Goal: Task Accomplishment & Management: Manage account settings

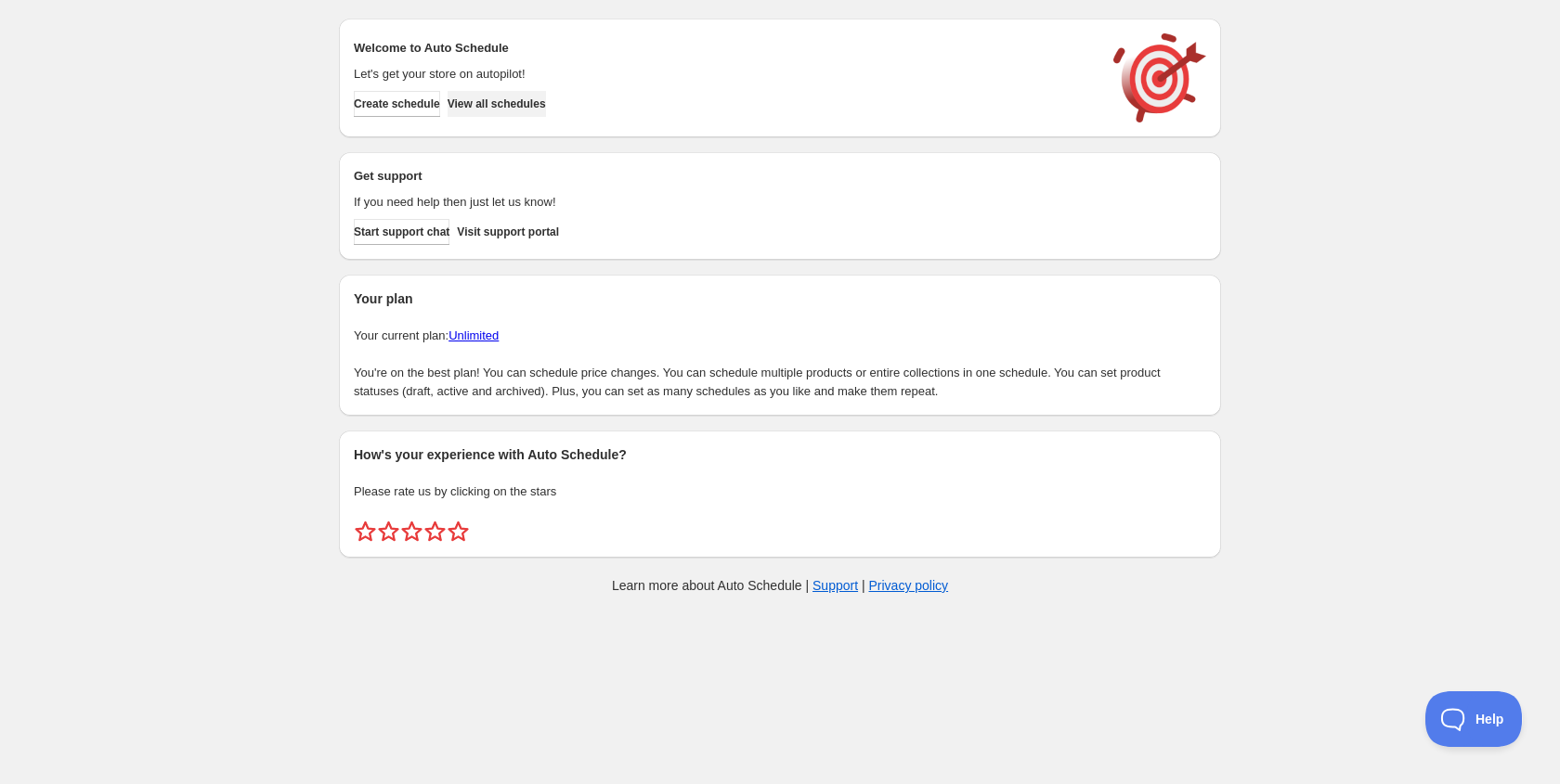
click at [533, 110] on span "View all schedules" at bounding box center [496, 103] width 98 height 15
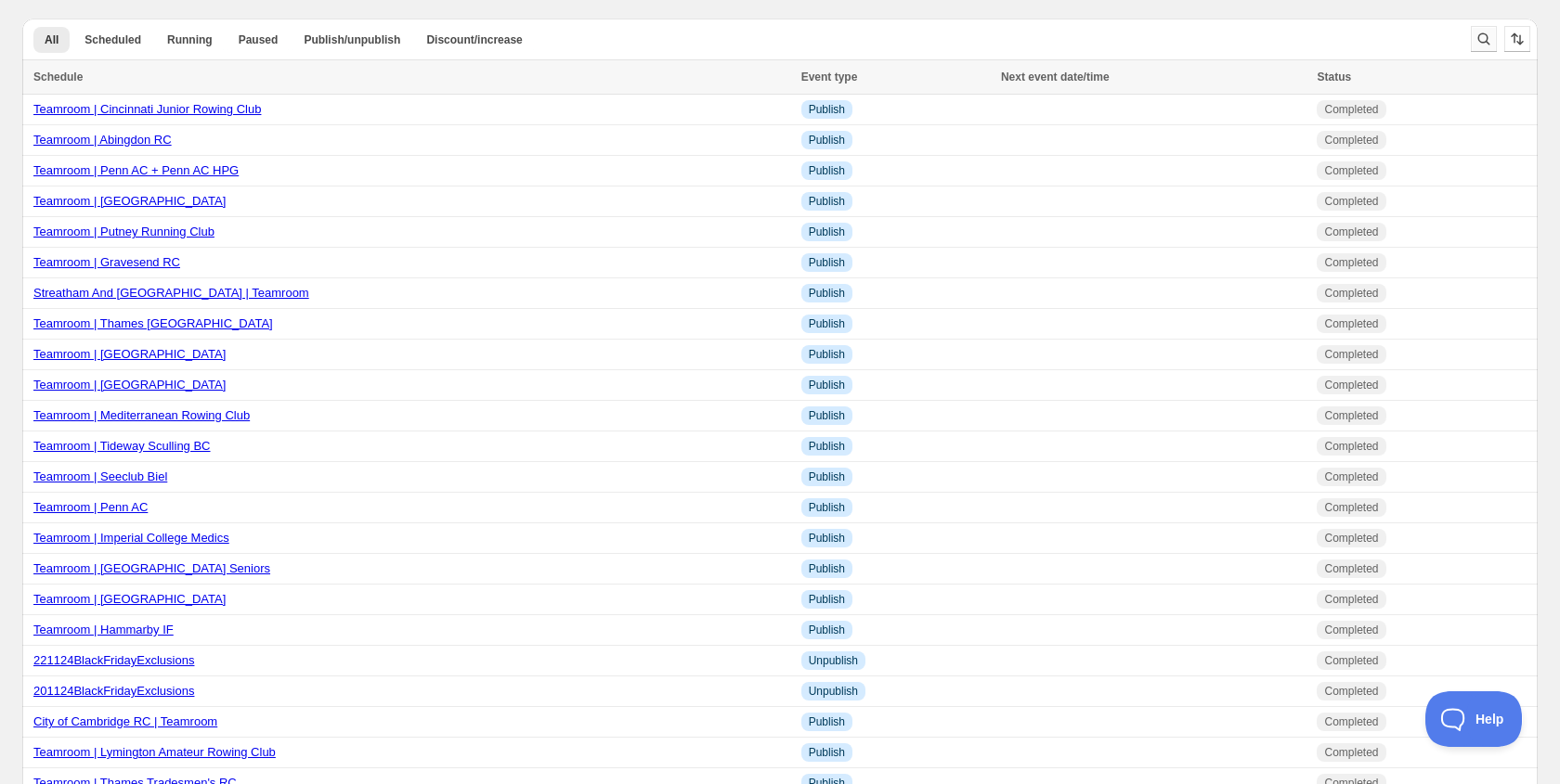
click at [1480, 44] on icon "Search and filter results" at bounding box center [1484, 38] width 19 height 19
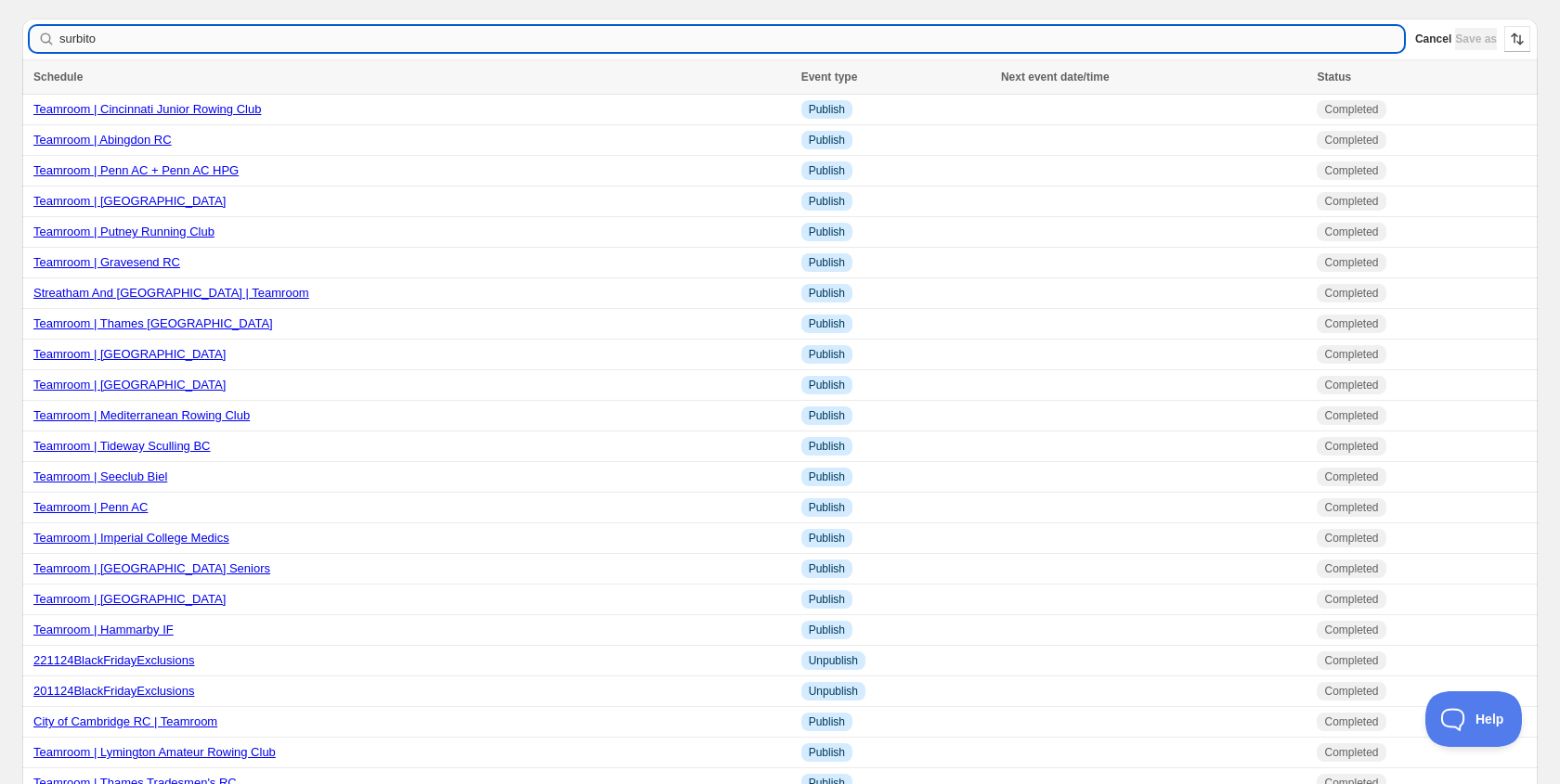
type input "surbiton"
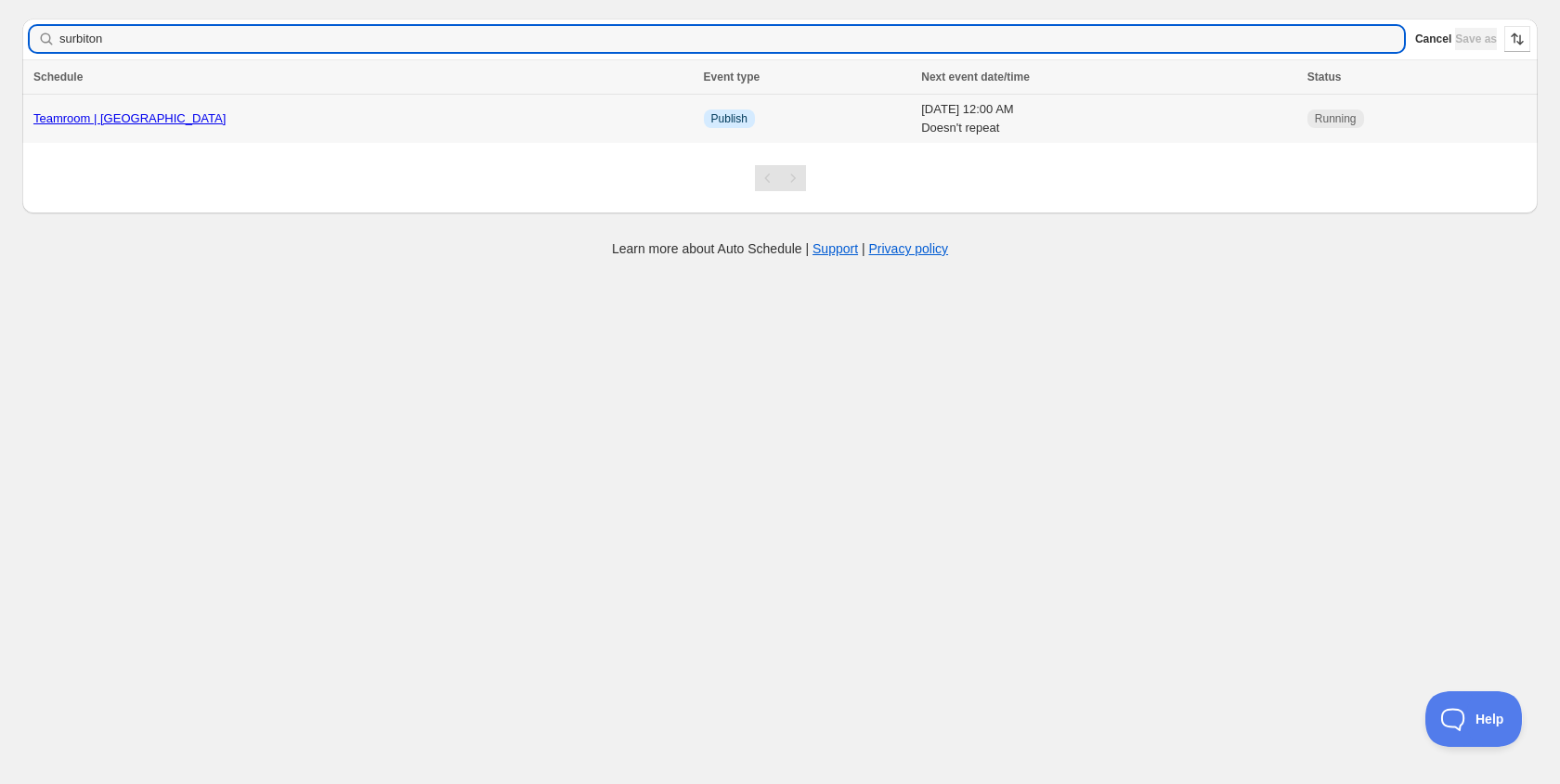
click at [188, 115] on link "Teamroom | [GEOGRAPHIC_DATA]" at bounding box center [129, 119] width 192 height 14
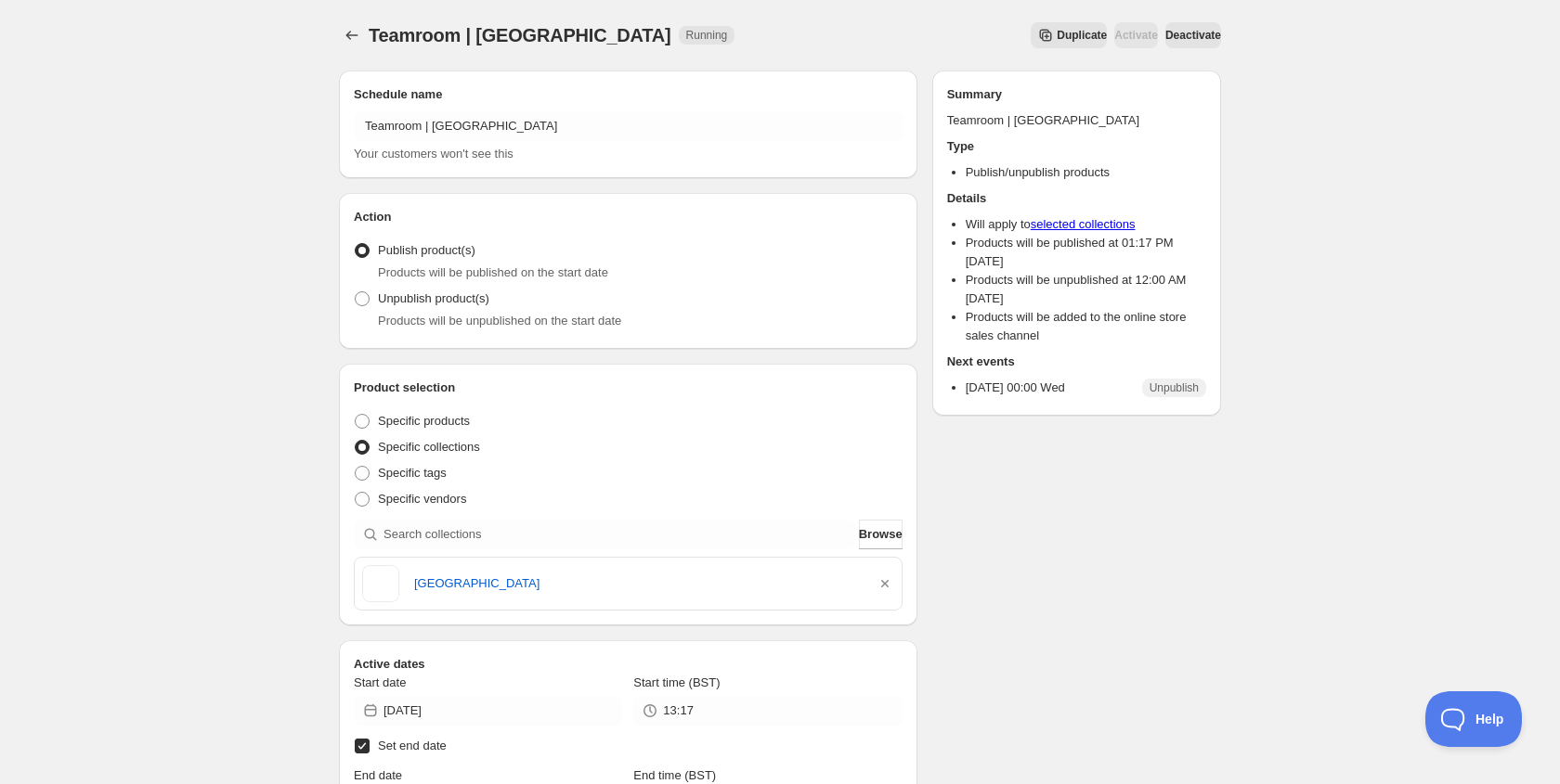
click at [1205, 42] on span "Deactivate" at bounding box center [1193, 34] width 56 height 15
click at [1201, 31] on span "Deactivate" at bounding box center [1193, 34] width 56 height 15
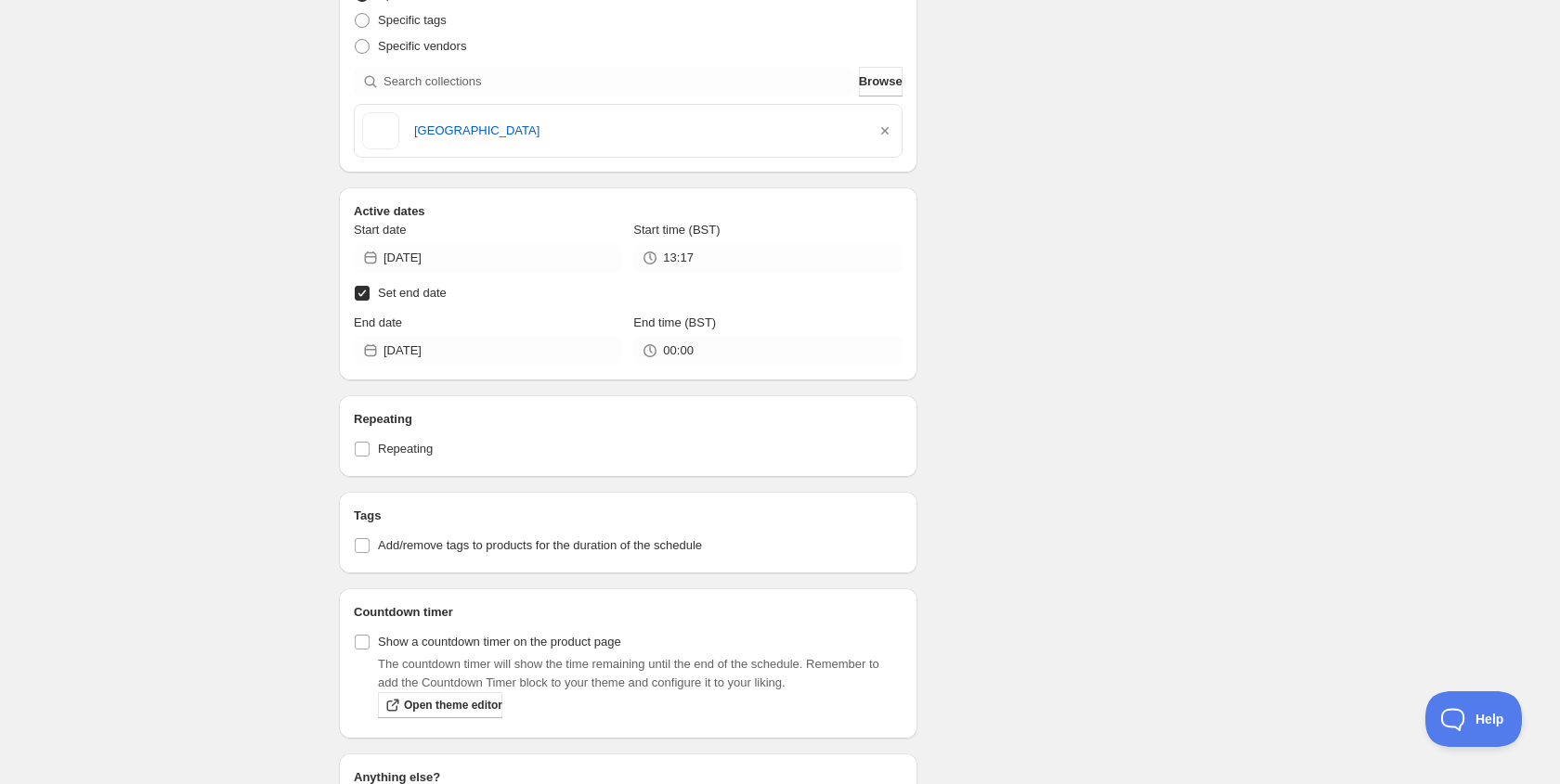
scroll to position [575, 0]
click at [498, 262] on input "[DATE]" at bounding box center [502, 260] width 238 height 29
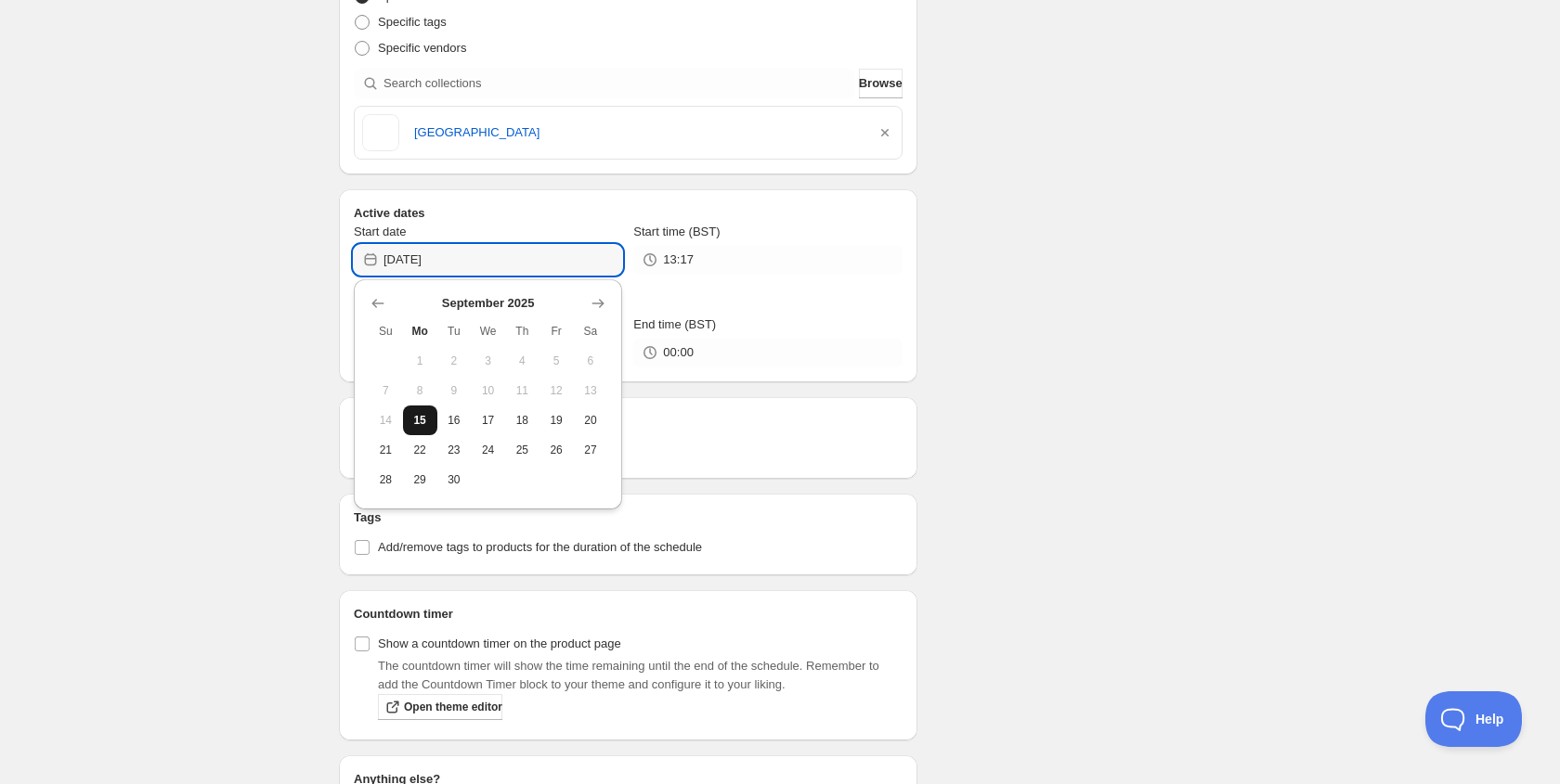
click at [427, 416] on span "15" at bounding box center [421, 419] width 20 height 15
type input "2025-09-15"
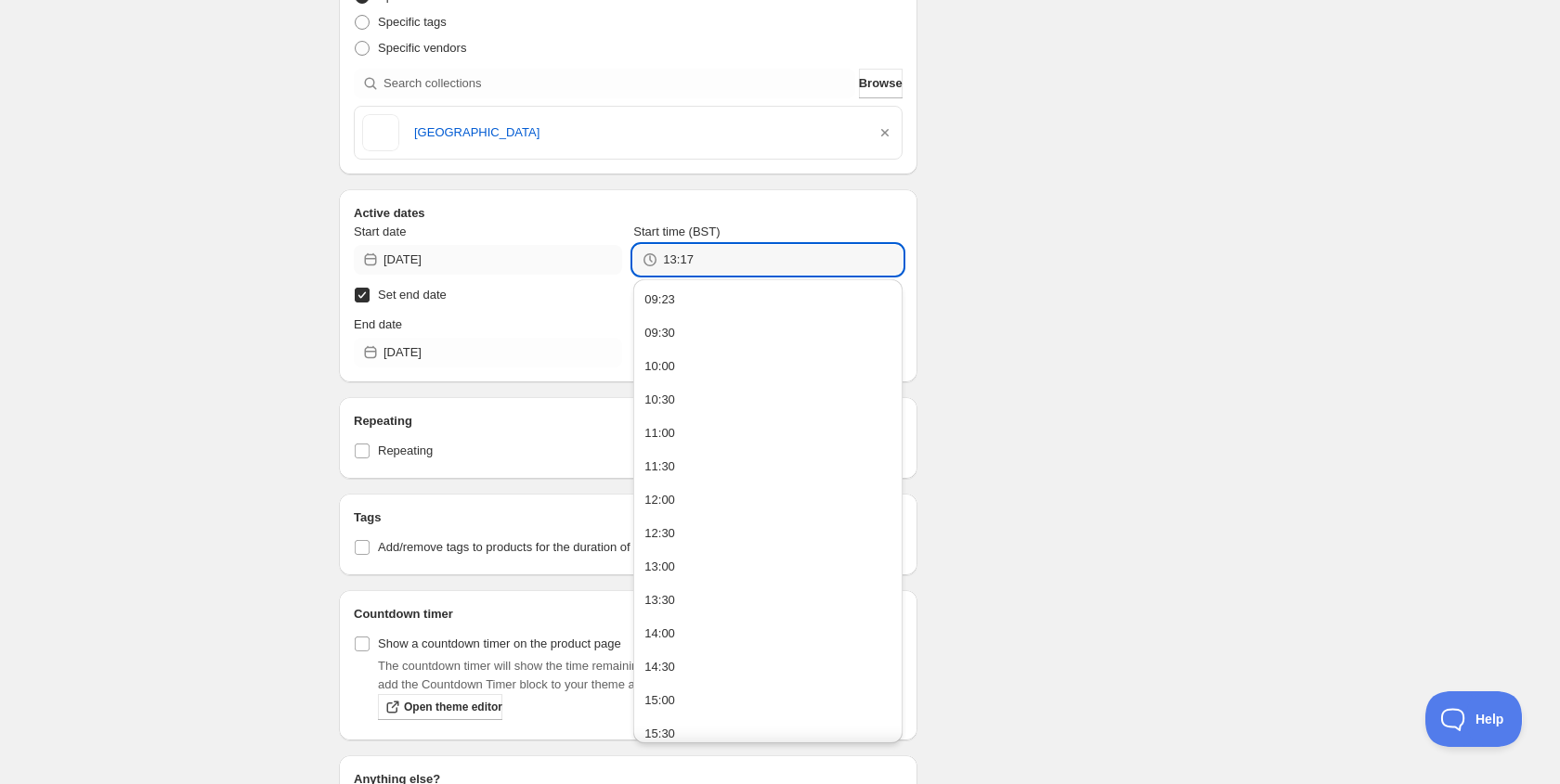
drag, startPoint x: 704, startPoint y: 262, endPoint x: 603, endPoint y: 262, distance: 101.0
click at [603, 262] on div "Start date 2025-09-15 Start time (BST) 13:17" at bounding box center [629, 248] width 549 height 52
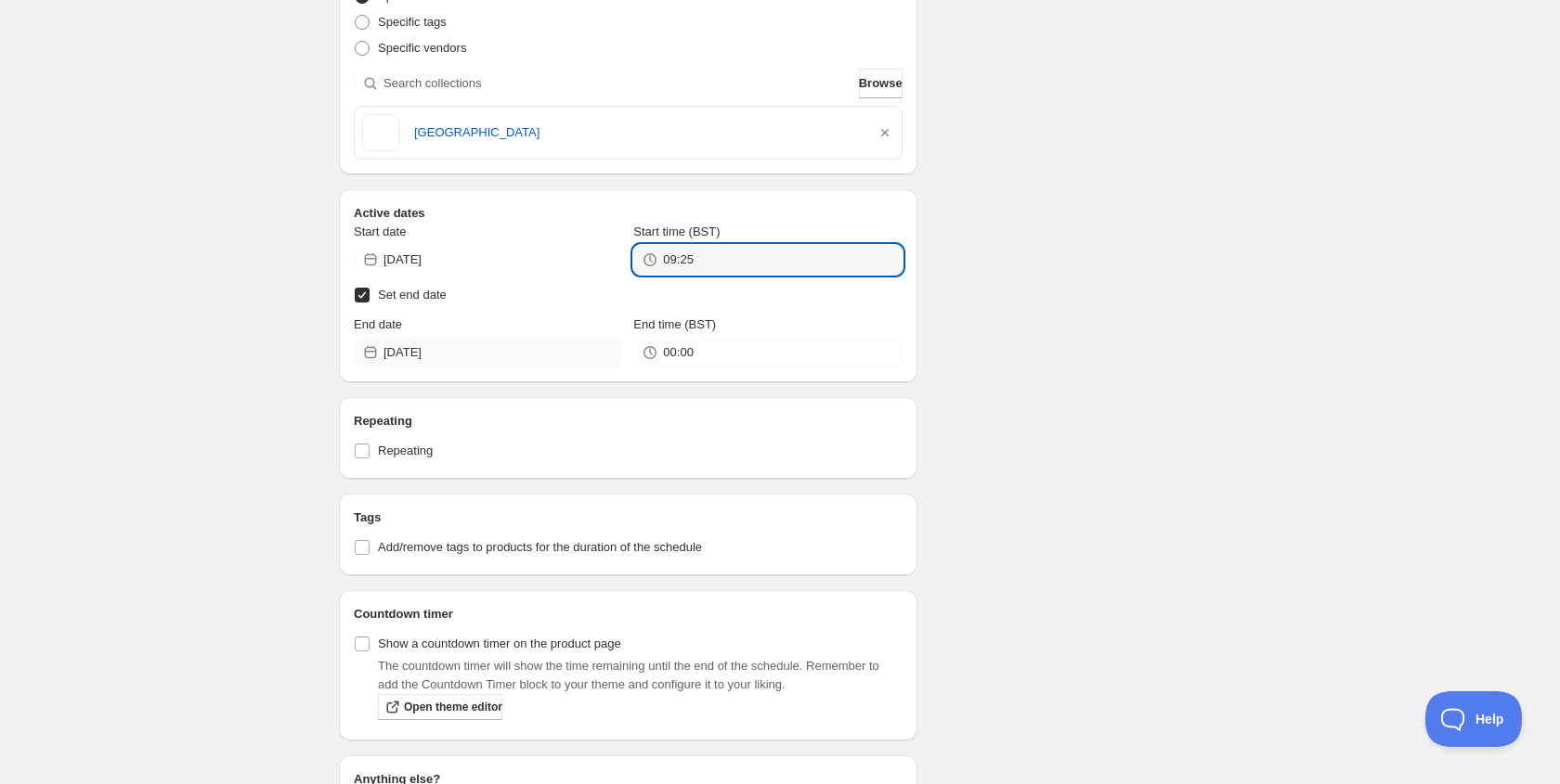
type input "09:25"
click at [514, 348] on input "2025-09-24" at bounding box center [502, 353] width 238 height 29
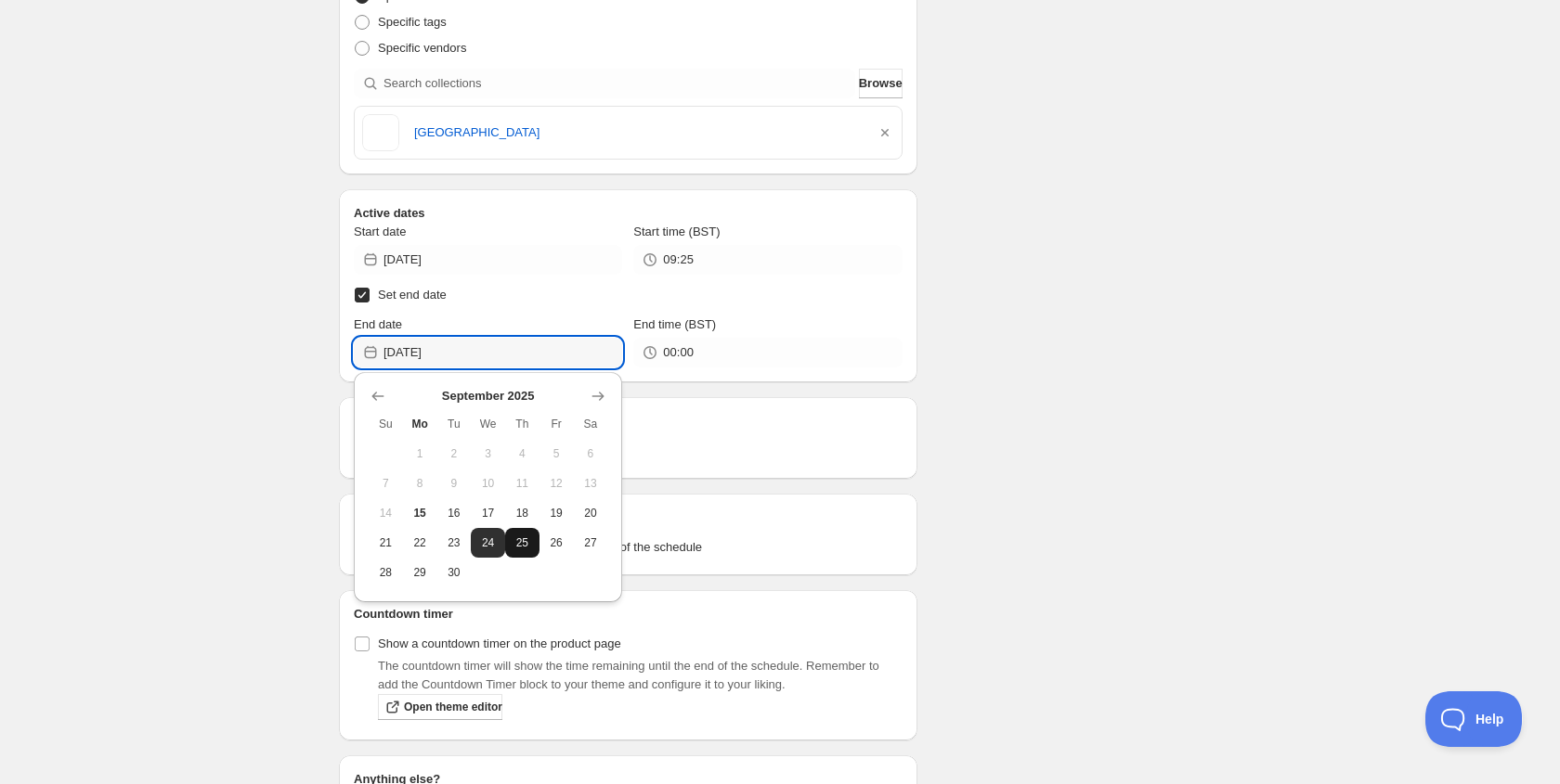
click at [530, 542] on span "25" at bounding box center [523, 542] width 20 height 15
type input "2025-09-25"
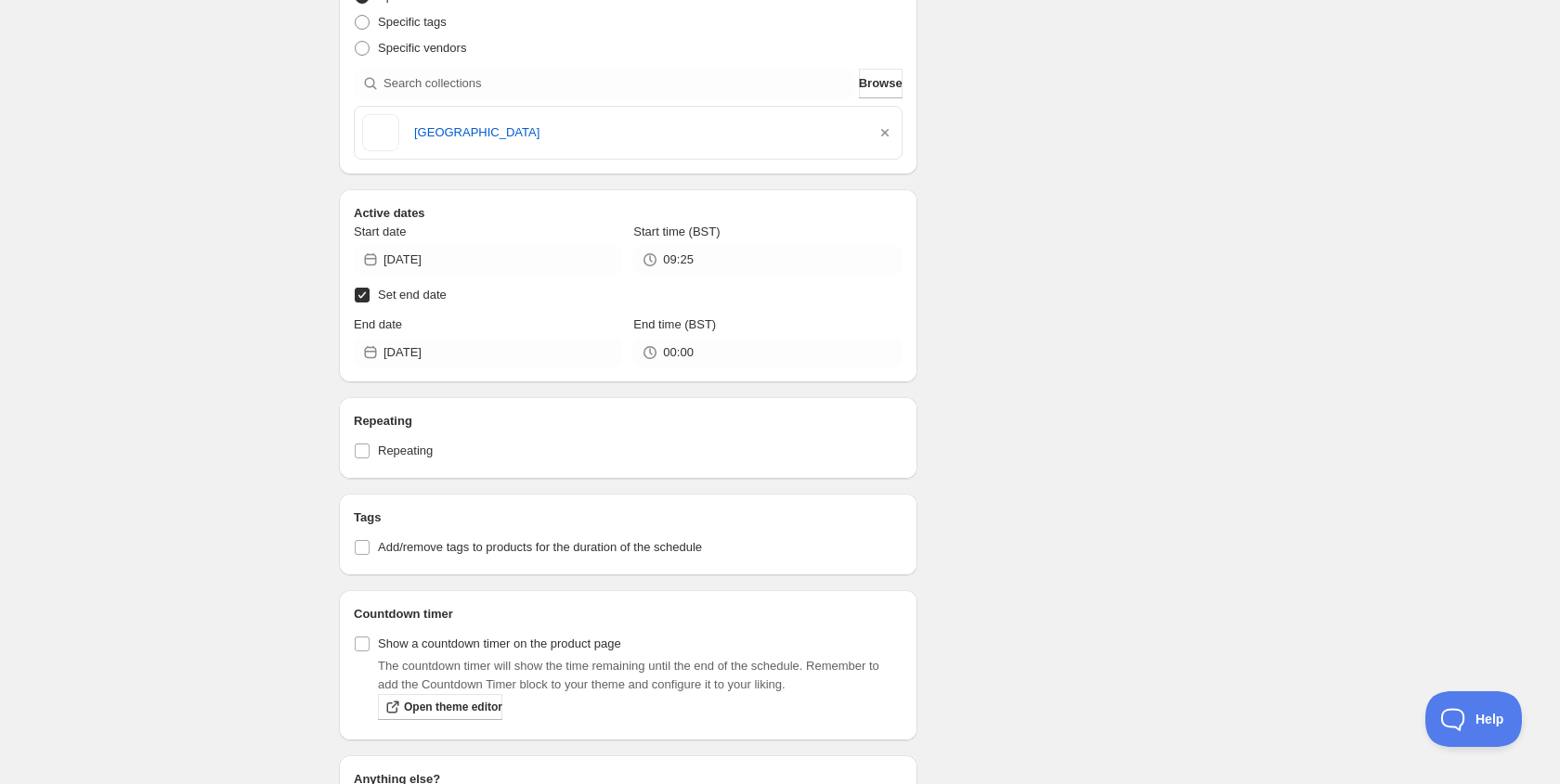
click at [995, 114] on div "There were some issues with your form submission Schedule name Teamroom | Surbi…" at bounding box center [773, 469] width 897 height 1979
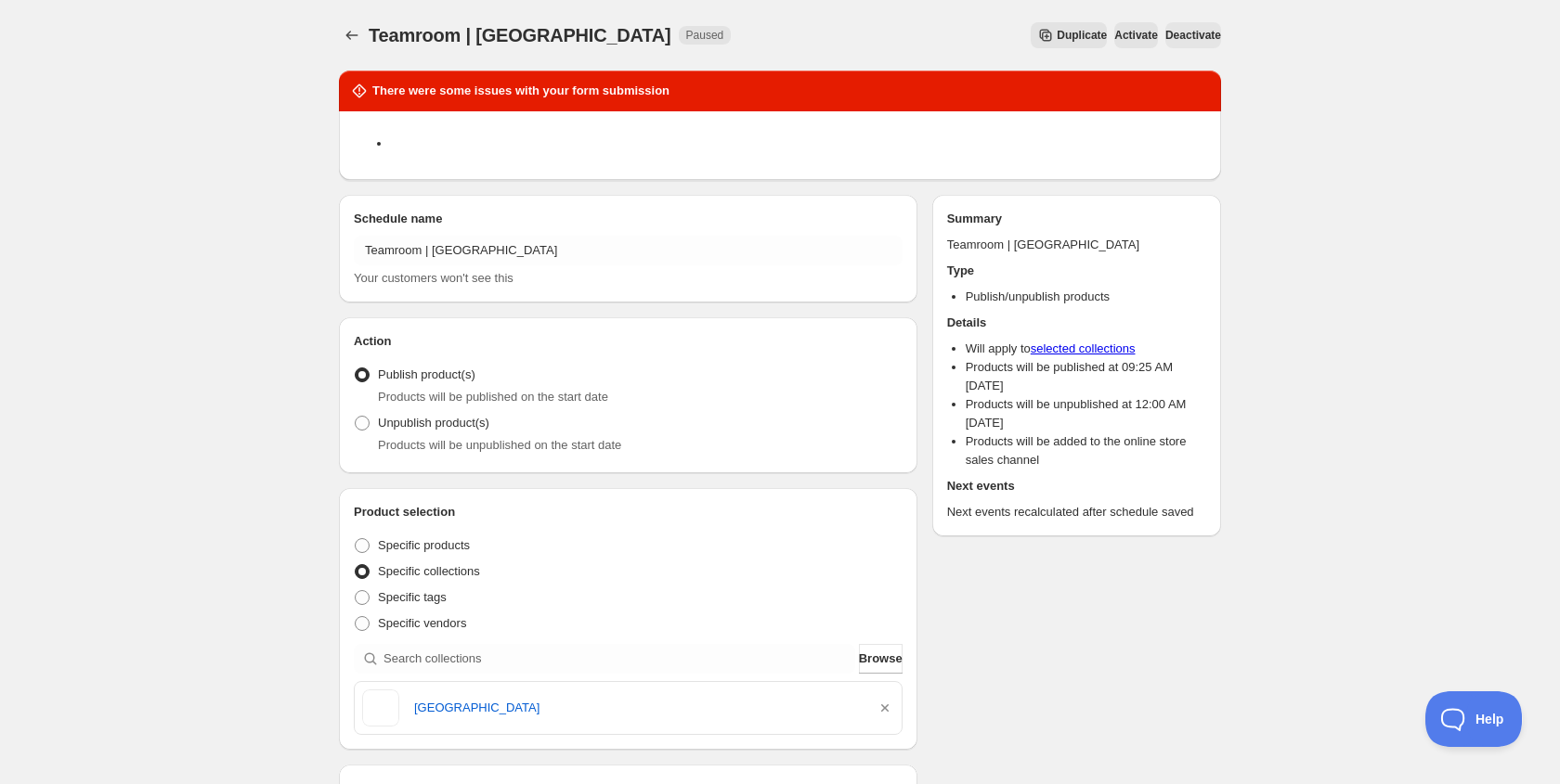
scroll to position [3, 0]
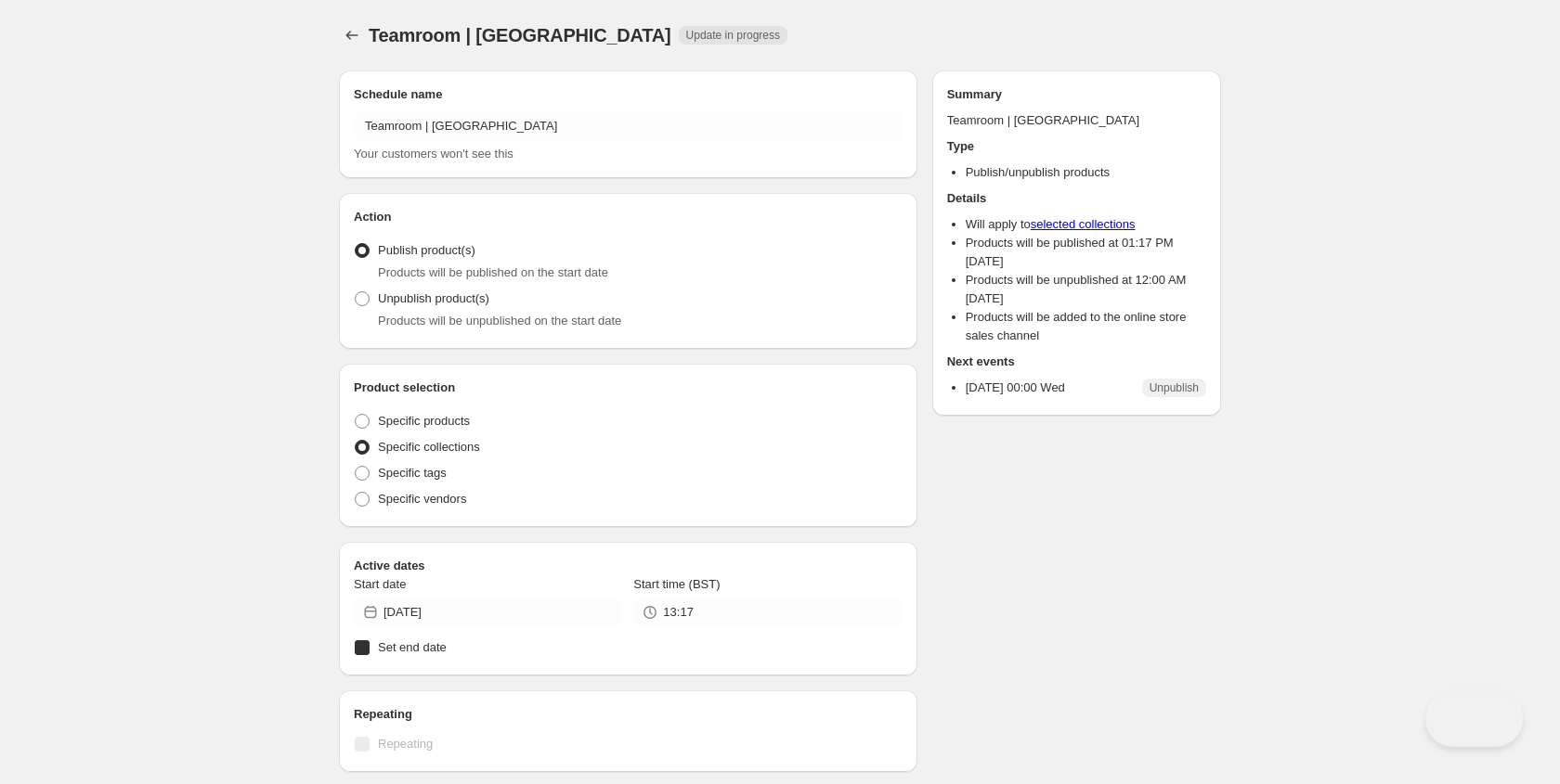
radio input "true"
checkbox input "true"
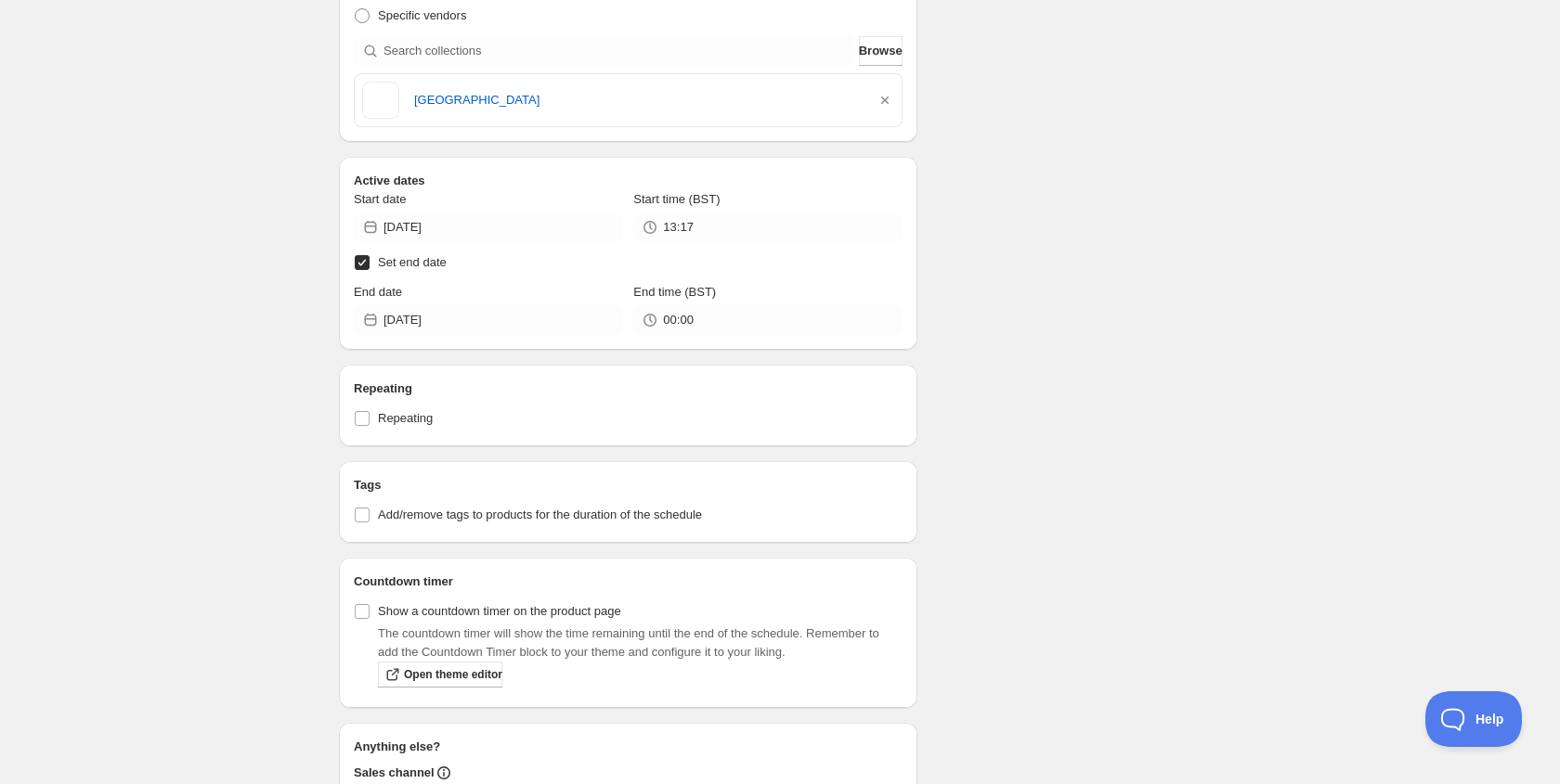
scroll to position [516, 0]
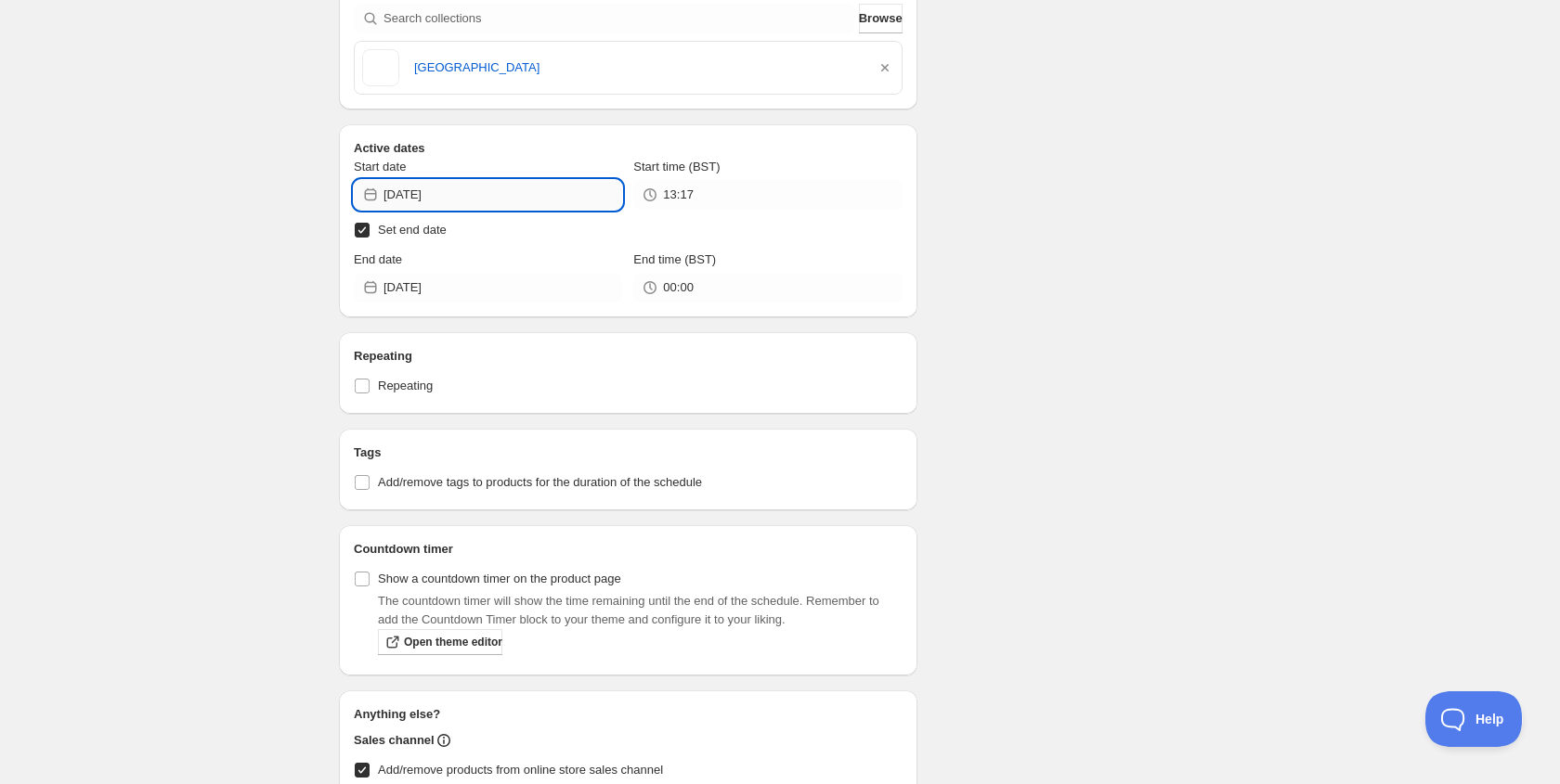
click at [523, 201] on input "2025-09-04" at bounding box center [502, 195] width 238 height 29
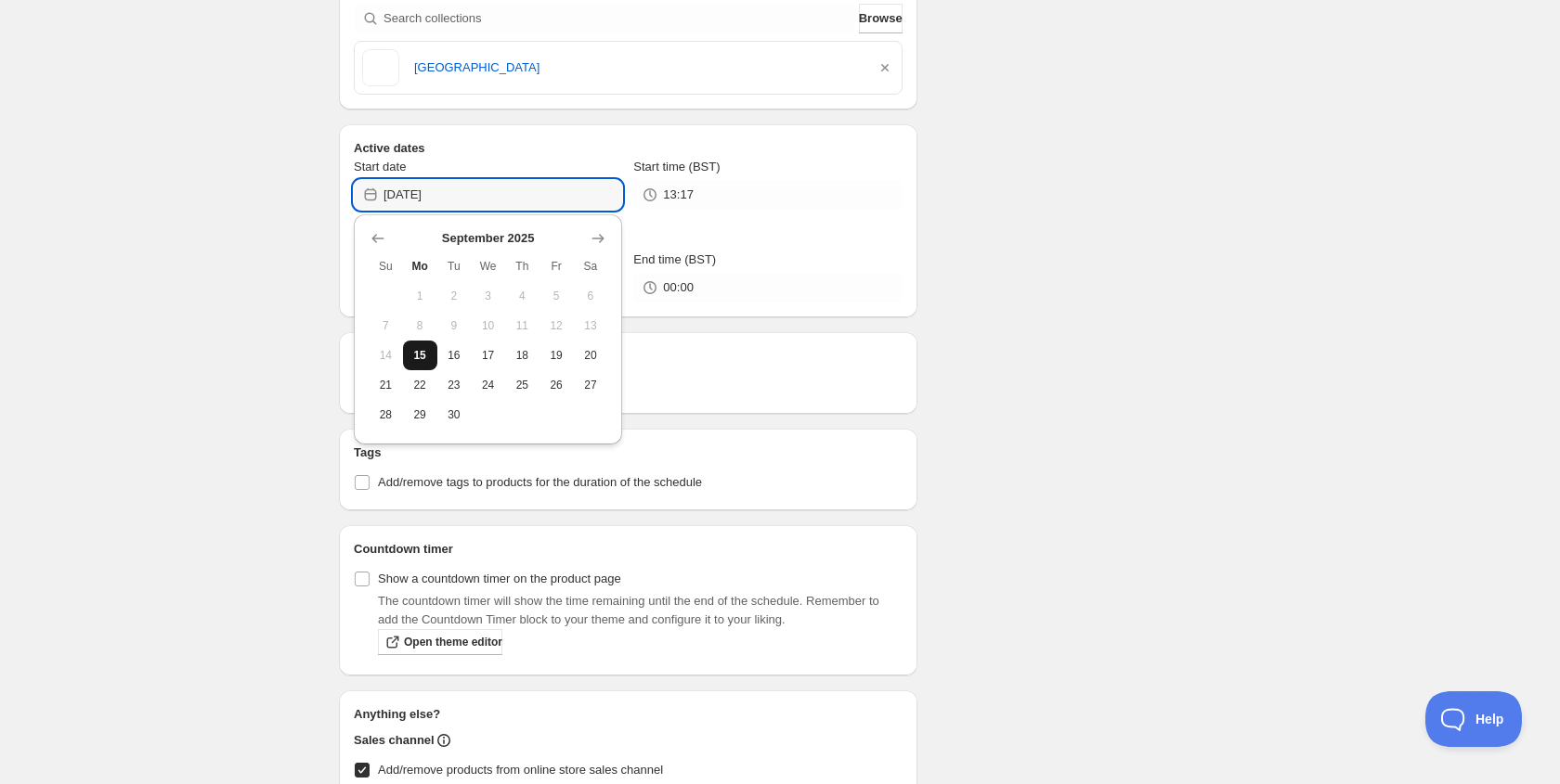
click at [428, 348] on span "15" at bounding box center [421, 355] width 20 height 15
type input "2025-09-15"
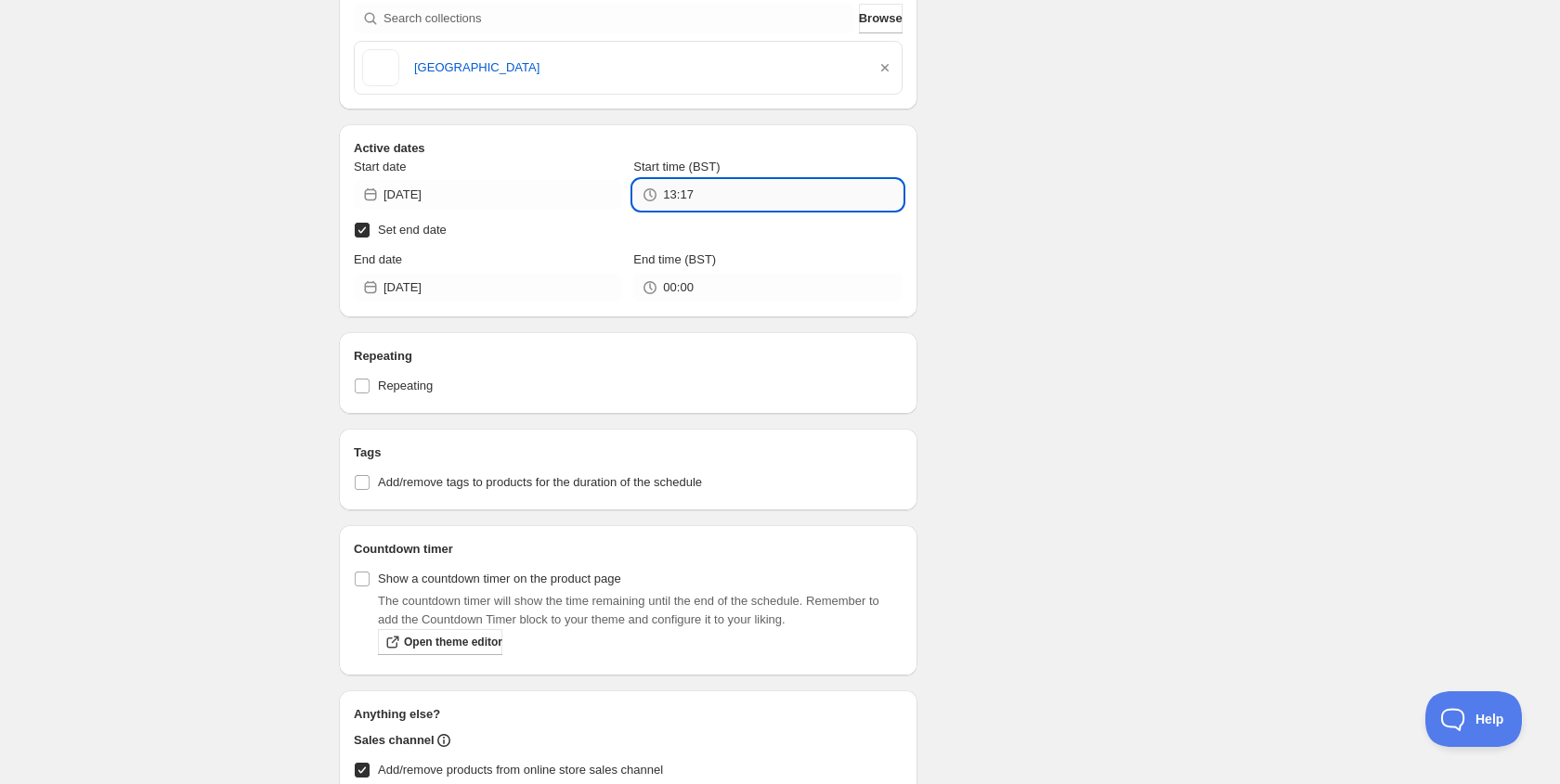
click at [687, 199] on input "13:17" at bounding box center [781, 195] width 238 height 29
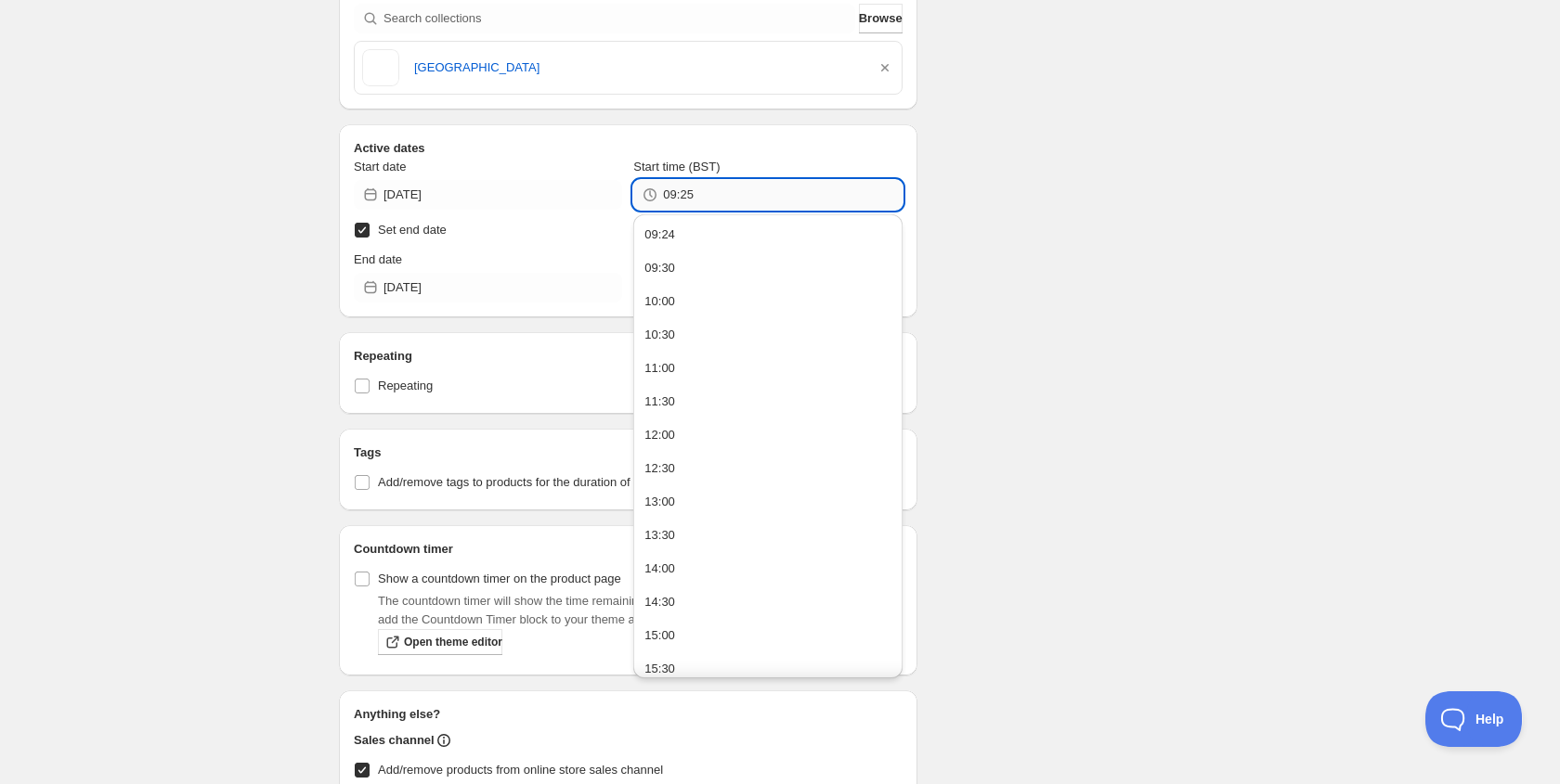
type input "09:25"
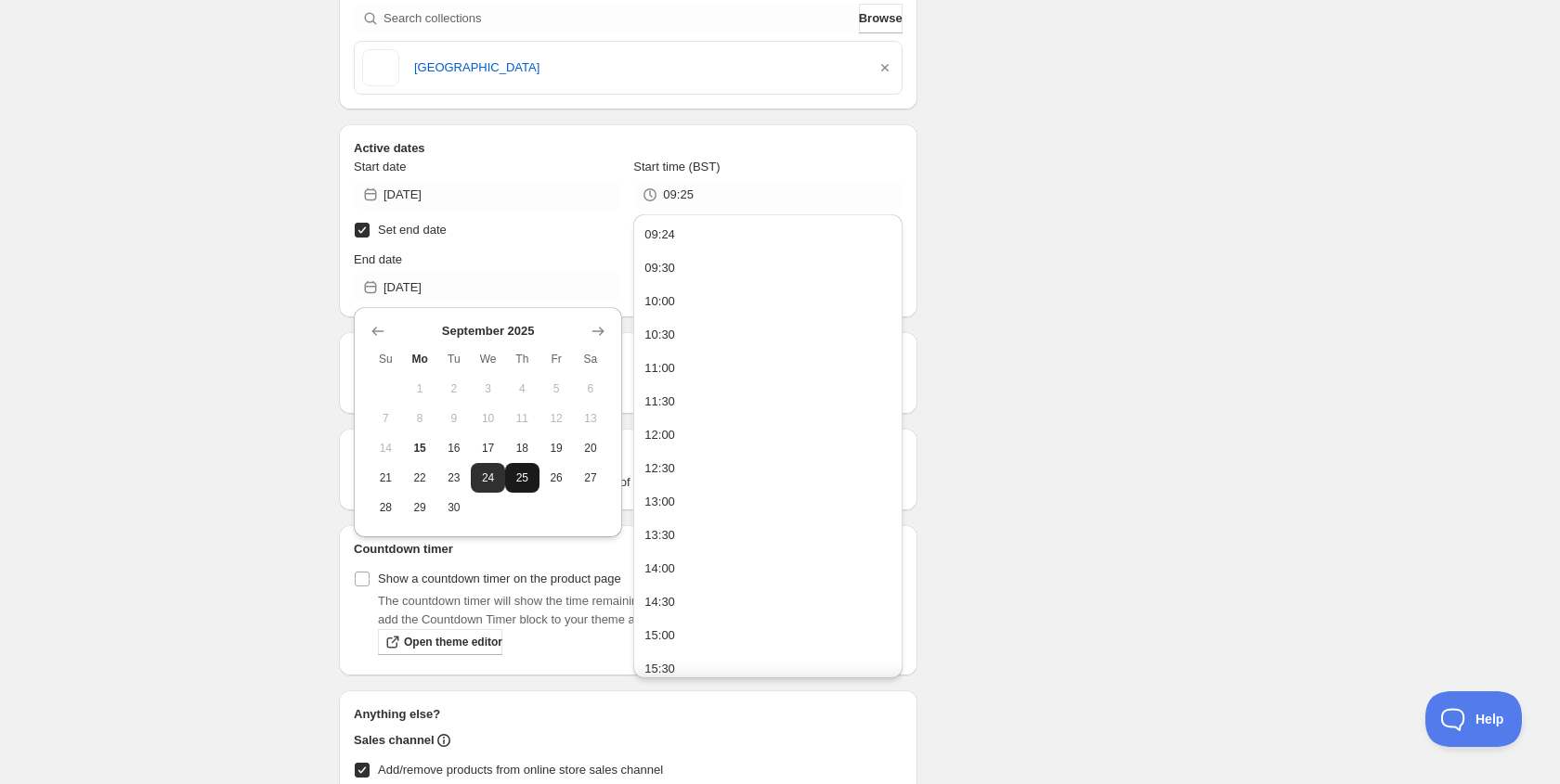
click at [521, 465] on button "25" at bounding box center [522, 478] width 34 height 29
type input "2025-09-25"
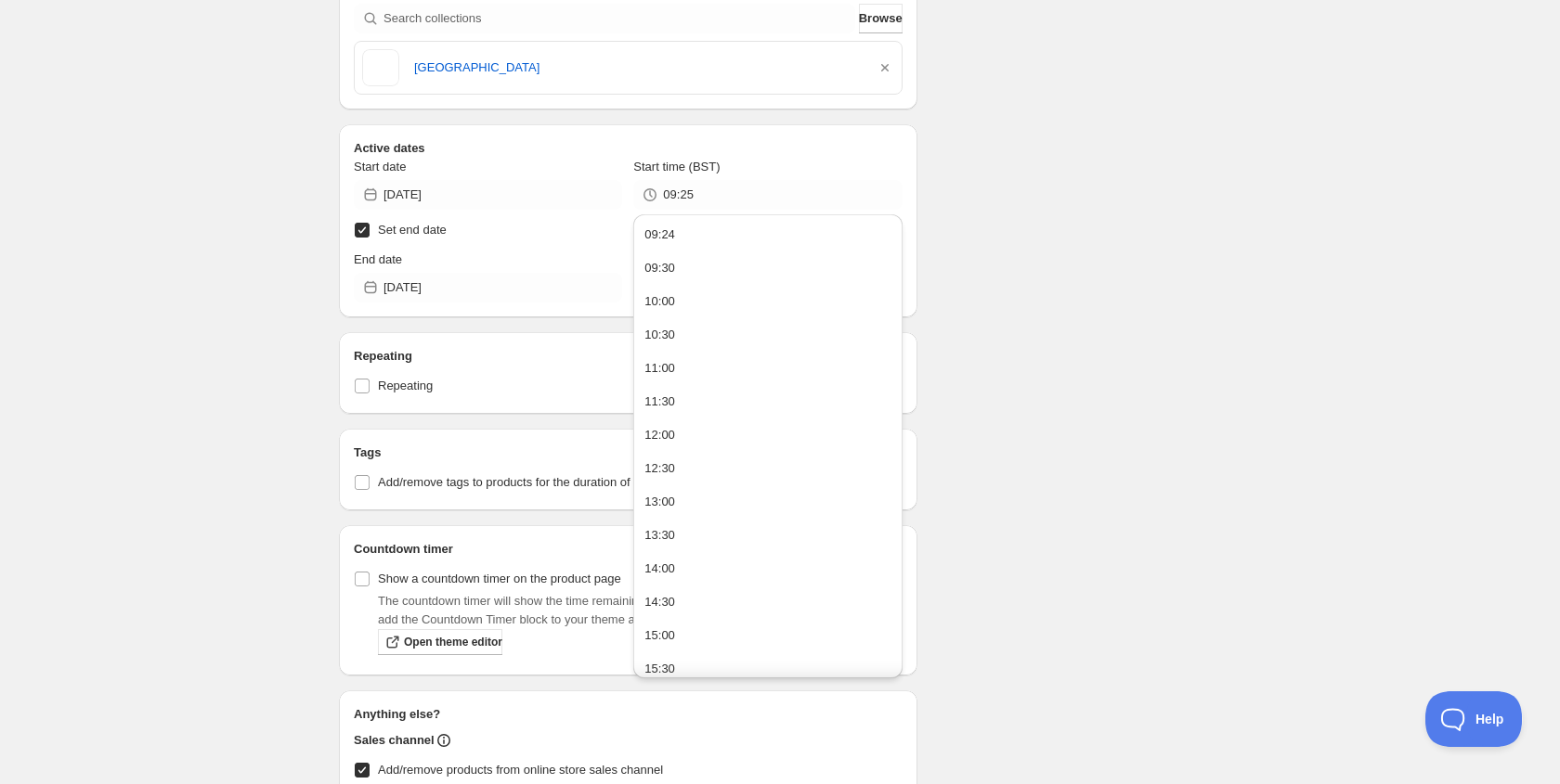
click at [569, 238] on label "Set end date" at bounding box center [629, 230] width 549 height 26
click at [370, 237] on input "Set end date" at bounding box center [362, 229] width 15 height 15
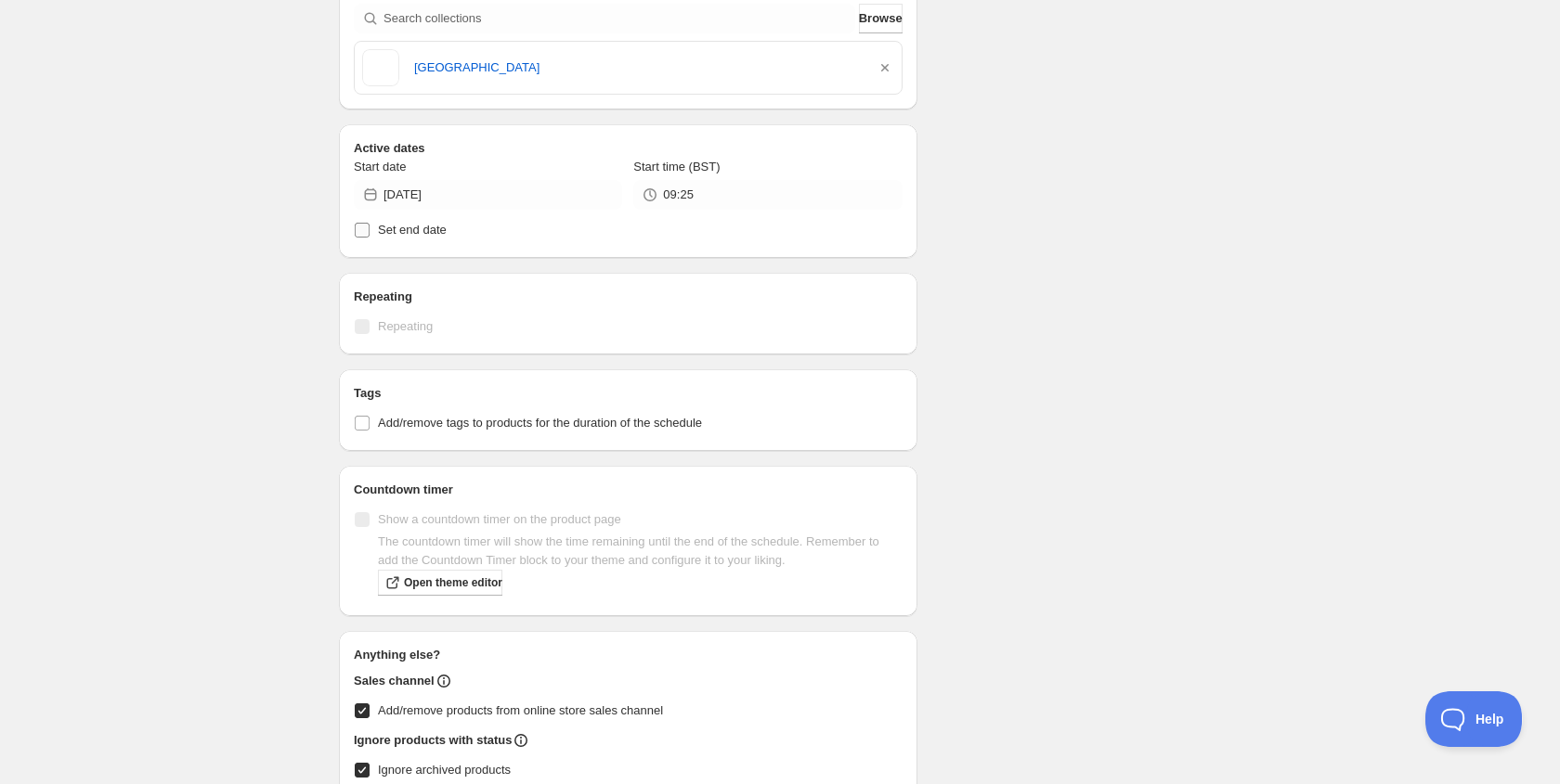
click at [363, 232] on input "Set end date" at bounding box center [362, 229] width 15 height 15
checkbox input "true"
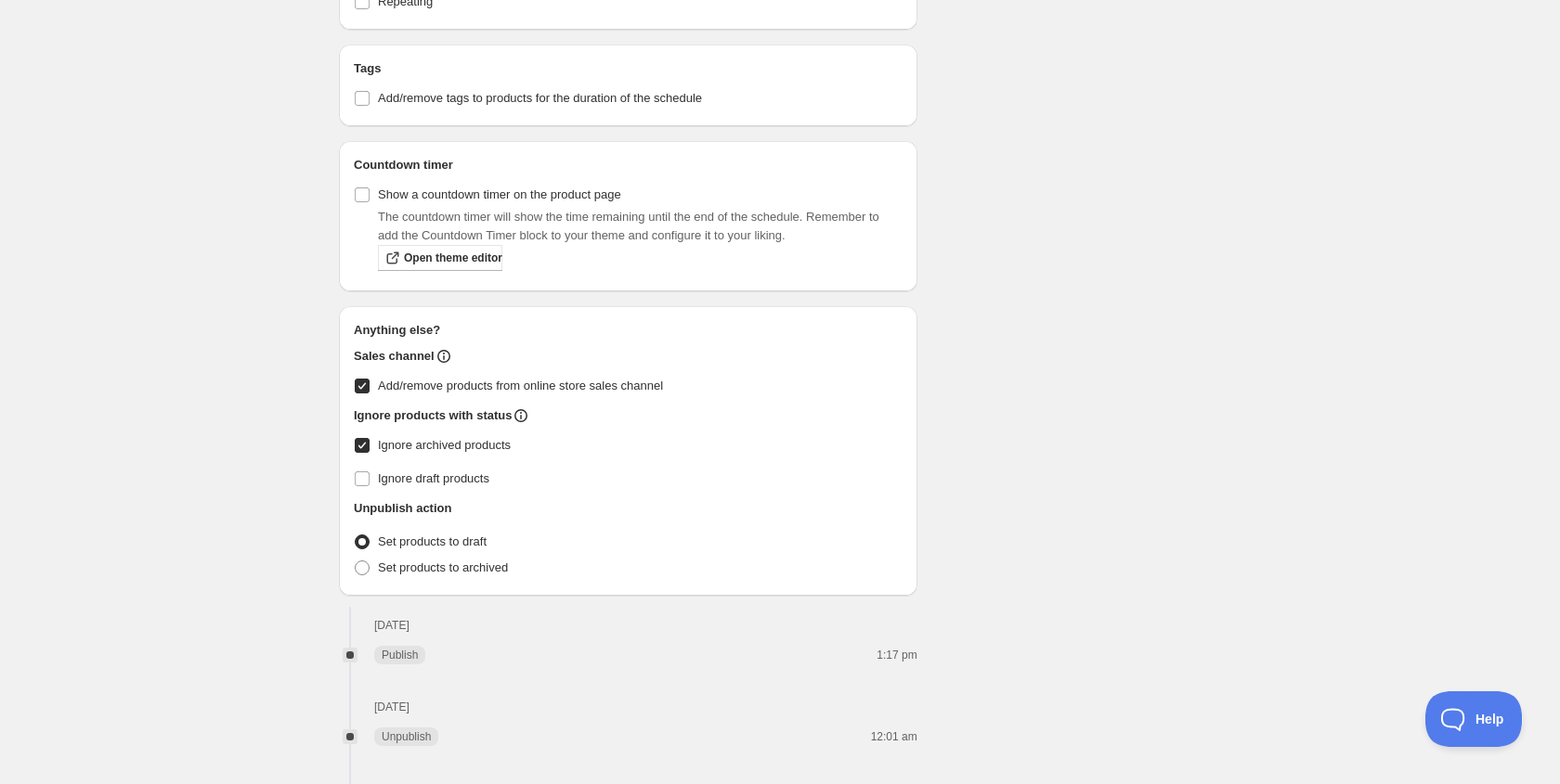
scroll to position [0, 0]
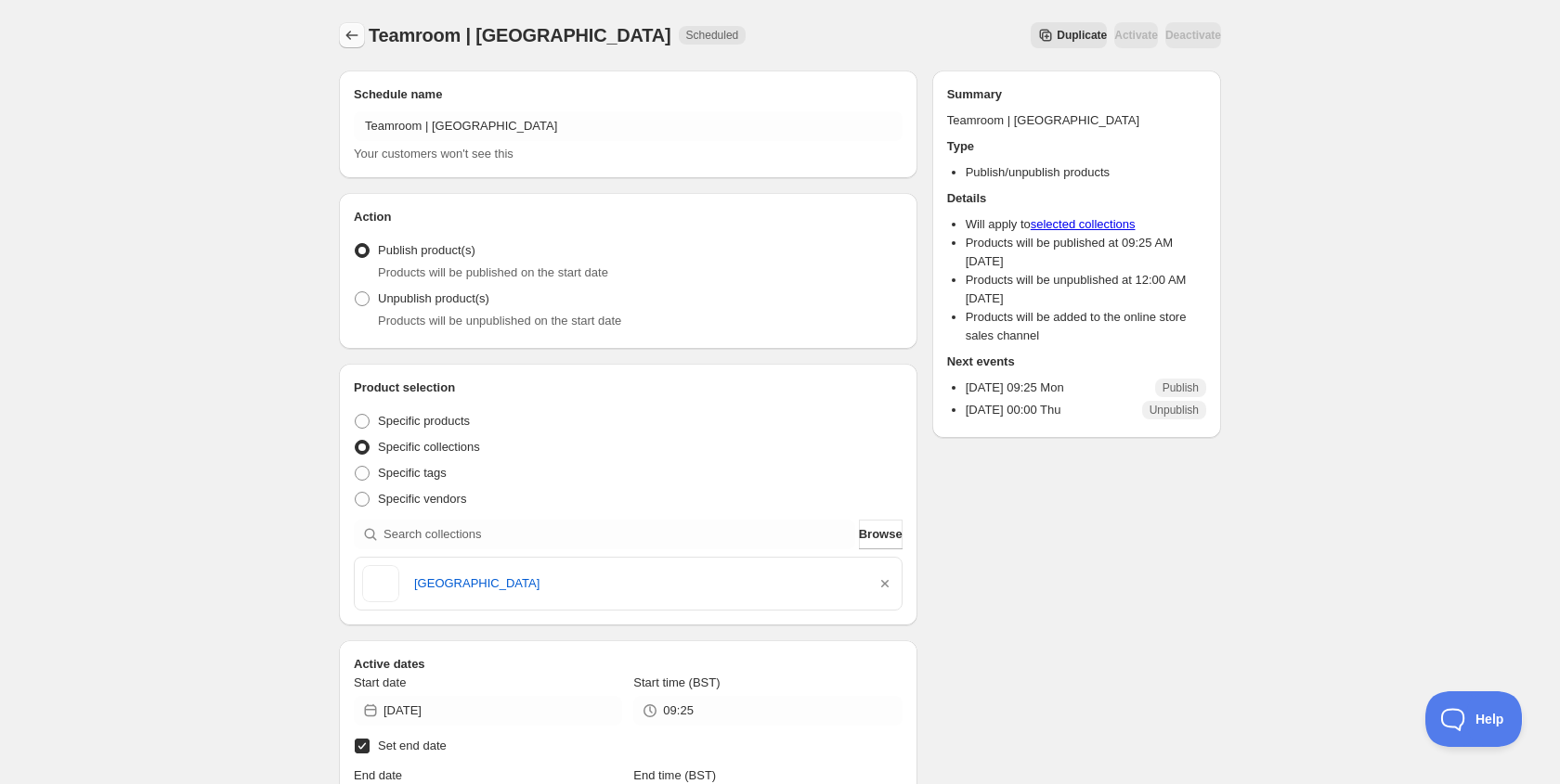
click at [352, 38] on icon "Schedules" at bounding box center [351, 35] width 19 height 19
